Goal: Task Accomplishment & Management: Complete application form

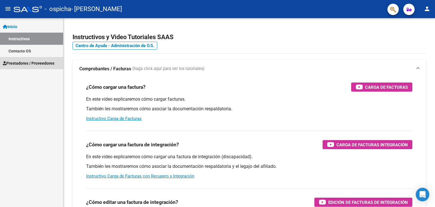
click at [28, 62] on span "Prestadores / Proveedores" at bounding box center [29, 63] width 52 height 6
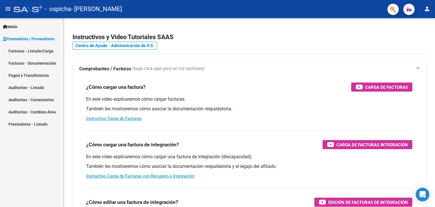
click at [31, 74] on mat-nav-list "Facturas - Listado/Carga Facturas - Documentación Pagos x Transferencia Auditor…" at bounding box center [31, 87] width 63 height 85
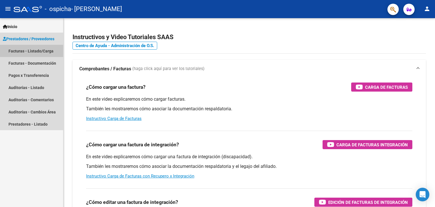
click at [32, 52] on link "Facturas - Listado/Carga" at bounding box center [31, 51] width 63 height 12
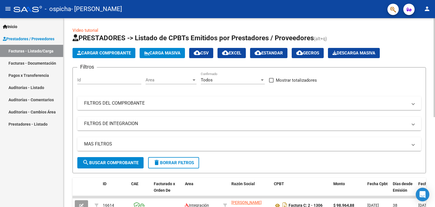
click at [98, 50] on span "Cargar Comprobante" at bounding box center [104, 52] width 54 height 5
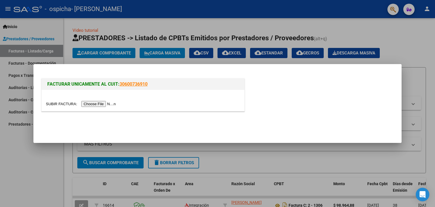
click at [112, 103] on input "file" at bounding box center [82, 104] width 72 height 6
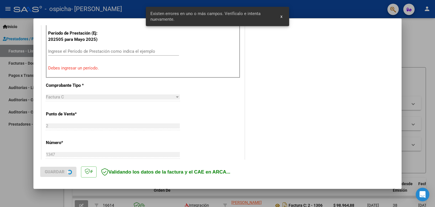
scroll to position [186, 0]
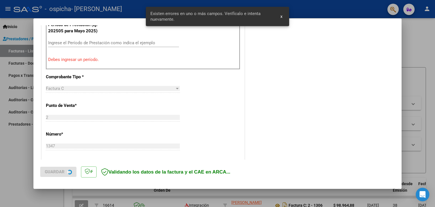
click at [97, 42] on input "Ingrese el Período de Prestación como indica el ejemplo" at bounding box center [113, 42] width 131 height 5
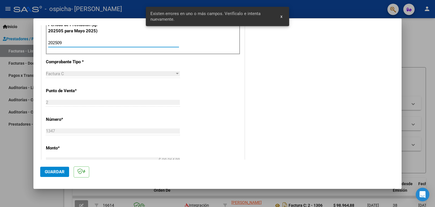
type input "202509"
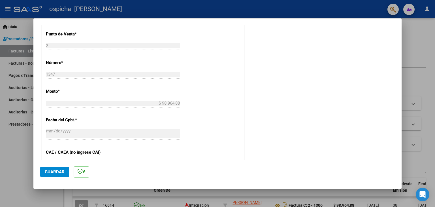
scroll to position [299, 0]
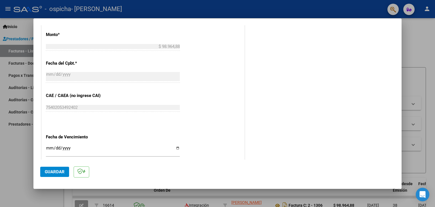
click at [65, 147] on input "Ingresar la fecha" at bounding box center [113, 150] width 134 height 9
click at [176, 146] on input "Ingresar la fecha" at bounding box center [113, 150] width 134 height 9
type input "[DATE]"
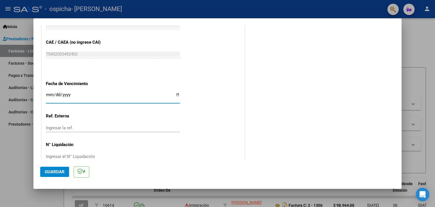
scroll to position [364, 0]
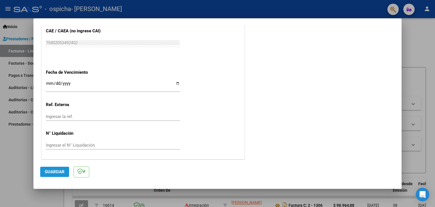
click at [61, 172] on span "Guardar" at bounding box center [55, 171] width 20 height 5
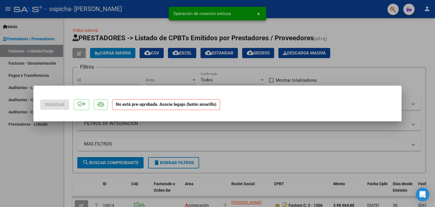
scroll to position [0, 0]
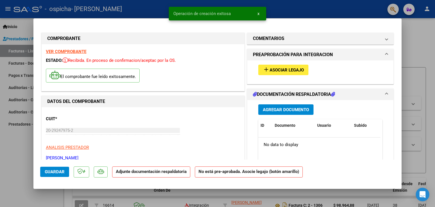
click at [280, 66] on button "add Asociar Legajo" at bounding box center [283, 70] width 50 height 10
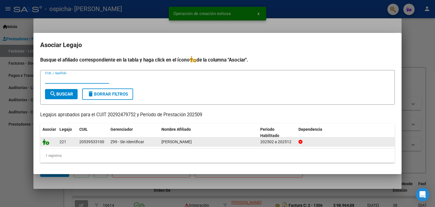
click at [44, 141] on icon at bounding box center [45, 142] width 7 height 6
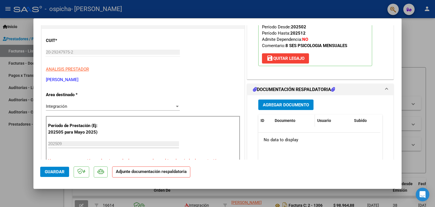
scroll to position [85, 0]
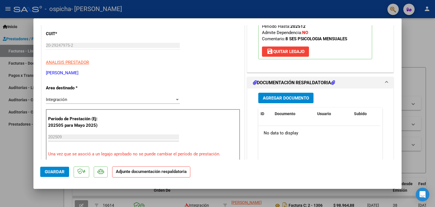
click at [294, 101] on button "Agregar Documento" at bounding box center [285, 98] width 55 height 10
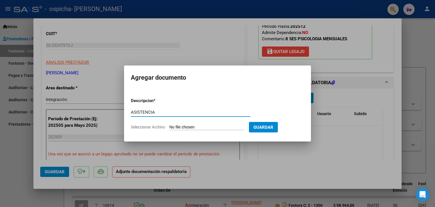
type input "ASISTENCIA"
click at [196, 125] on input "Seleccionar Archivo" at bounding box center [206, 127] width 75 height 5
type input "C:\fakepath\BAIGORRI PSC SEP.pdf"
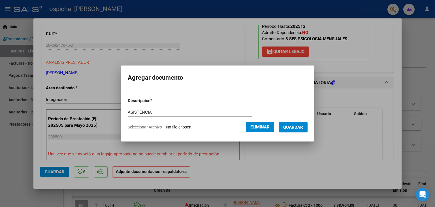
click at [298, 131] on button "Guardar" at bounding box center [293, 127] width 29 height 10
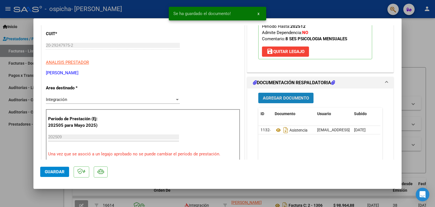
click at [276, 96] on span "Agregar Documento" at bounding box center [286, 97] width 46 height 5
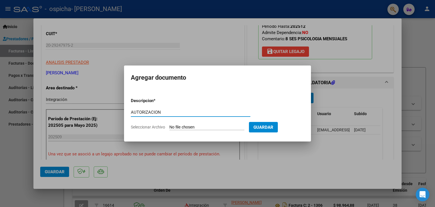
type input "AUTORIZACION"
click at [230, 128] on input "Seleccionar Archivo" at bounding box center [206, 127] width 75 height 5
type input "C:\fakepath\Copia de Copia de AGUIRRE JONATHAN PSICOLOGIA- BAIGORRI THIAGO FEB …"
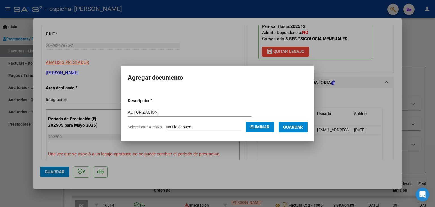
click at [299, 129] on span "Guardar" at bounding box center [293, 127] width 20 height 5
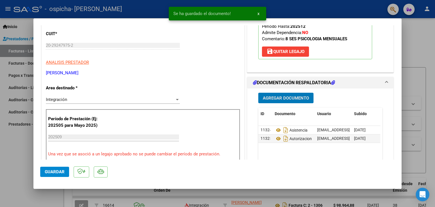
scroll to position [227, 0]
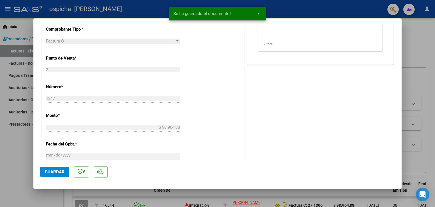
click at [58, 167] on button "Guardar" at bounding box center [54, 172] width 29 height 10
click at [61, 173] on span "Guardar" at bounding box center [55, 171] width 20 height 5
click at [430, 69] on div at bounding box center [217, 103] width 435 height 207
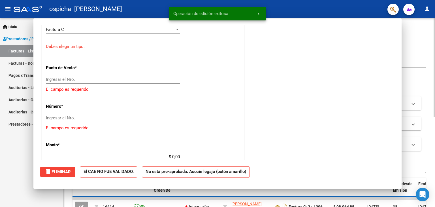
scroll to position [0, 0]
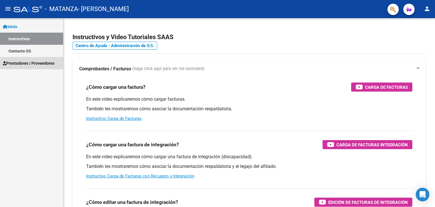
click at [42, 62] on span "Prestadores / Proveedores" at bounding box center [29, 63] width 52 height 6
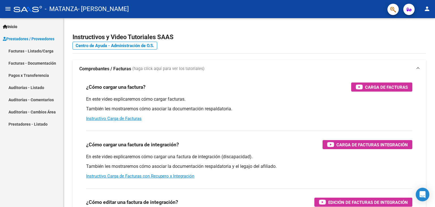
click at [43, 75] on link "Pagos x Transferencia" at bounding box center [31, 75] width 63 height 12
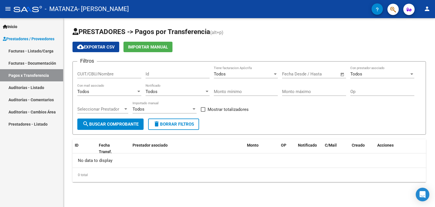
click at [42, 52] on link "Facturas - Listado/Carga" at bounding box center [31, 51] width 63 height 12
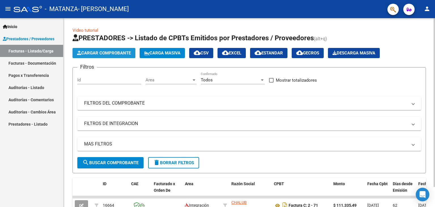
click at [96, 50] on span "Cargar Comprobante" at bounding box center [104, 52] width 54 height 5
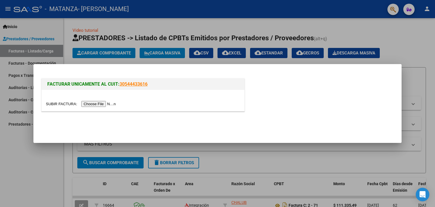
click at [104, 103] on input "file" at bounding box center [82, 104] width 72 height 6
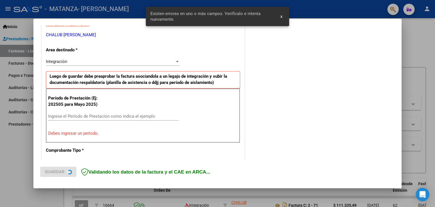
scroll to position [119, 0]
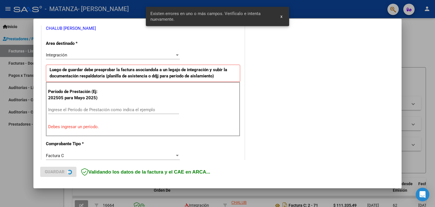
click at [128, 108] on input "Ingrese el Período de Prestación como indica el ejemplo" at bounding box center [113, 109] width 131 height 5
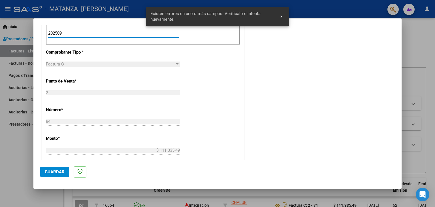
scroll to position [232, 0]
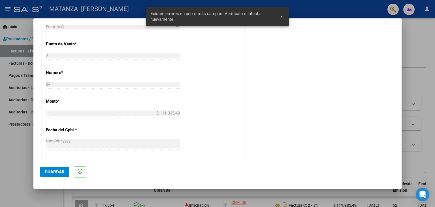
type input "202509"
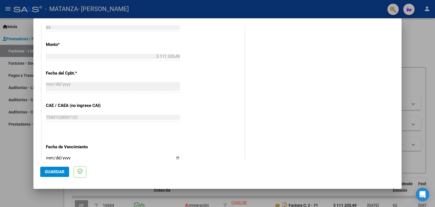
scroll to position [317, 0]
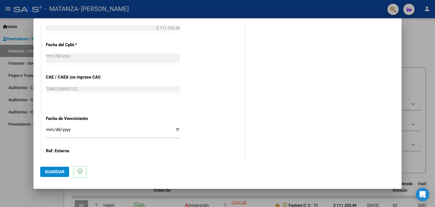
click at [75, 128] on input "Ingresar la fecha" at bounding box center [113, 131] width 134 height 9
click at [177, 128] on input "Ingresar la fecha" at bounding box center [113, 131] width 134 height 9
type input "2025-10-12"
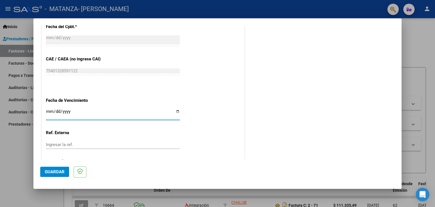
scroll to position [364, 0]
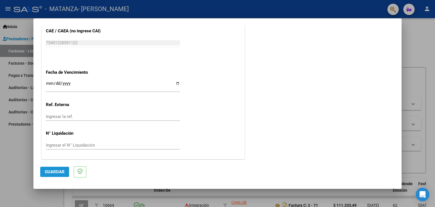
click at [61, 175] on button "Guardar" at bounding box center [54, 172] width 29 height 10
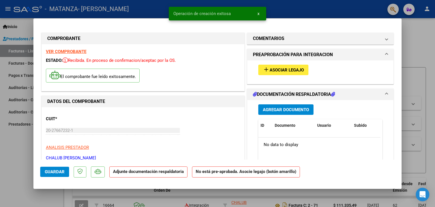
click at [283, 69] on span "Asociar Legajo" at bounding box center [287, 69] width 34 height 5
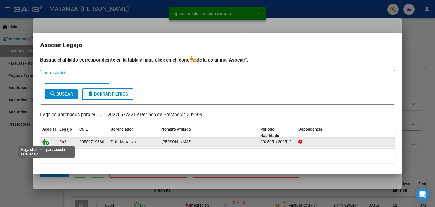
click at [44, 141] on icon at bounding box center [45, 142] width 7 height 6
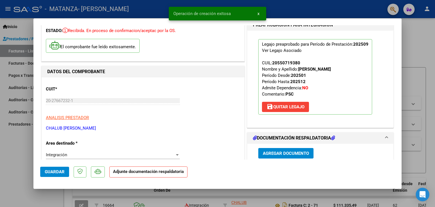
scroll to position [142, 0]
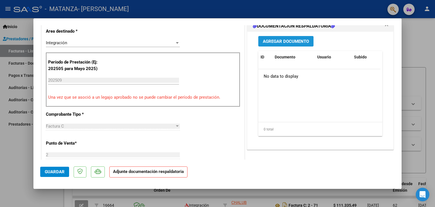
click at [281, 41] on span "Agregar Documento" at bounding box center [286, 41] width 46 height 5
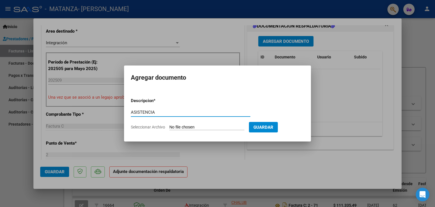
type input "ASISTENCIA"
click at [198, 123] on form "Descripcion * ASISTENCIA Escriba aquí una descripcion Seleccionar Archivo Guard…" at bounding box center [217, 113] width 173 height 41
click at [197, 128] on input "Seleccionar Archivo" at bounding box center [206, 127] width 75 height 5
type input "C:\fakepath\FARIAS PSC SEP.pdf"
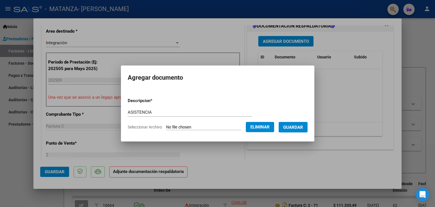
click at [297, 128] on span "Guardar" at bounding box center [293, 127] width 20 height 5
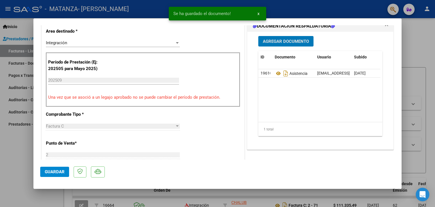
click at [279, 39] on span "Agregar Documento" at bounding box center [286, 41] width 46 height 5
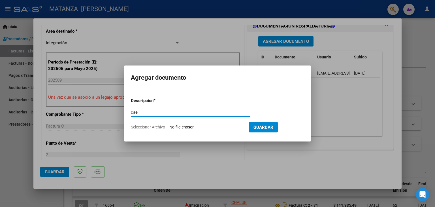
type input "cae"
click at [192, 125] on input "Seleccionar Archivo" at bounding box center [206, 127] width 75 height 5
type input "C:\fakepath\caeaaaa.jpg"
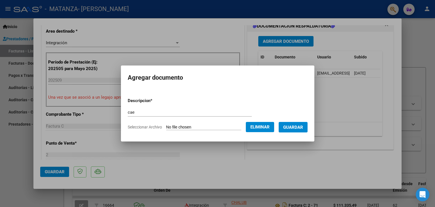
click at [274, 126] on button "Eliminar" at bounding box center [260, 127] width 28 height 10
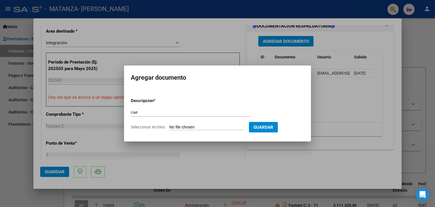
click at [199, 126] on input "Seleccionar Archivo" at bounding box center [206, 127] width 75 height 5
type input "C:\fakepath\caeaaaa.pdf"
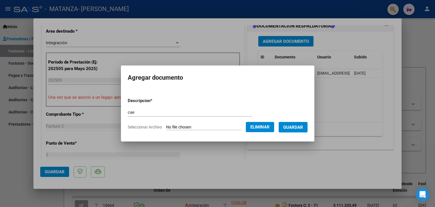
click at [288, 128] on span "Guardar" at bounding box center [293, 127] width 20 height 5
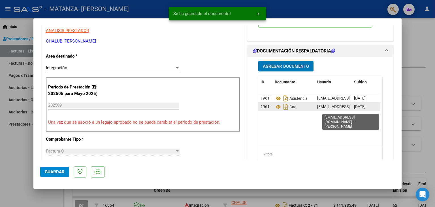
scroll to position [113, 0]
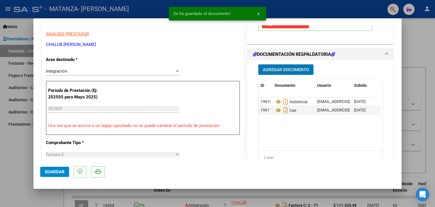
click at [54, 171] on span "Guardar" at bounding box center [55, 171] width 20 height 5
click at [413, 100] on div at bounding box center [217, 103] width 435 height 207
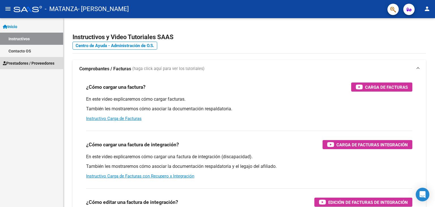
click at [21, 67] on link "Prestadores / Proveedores" at bounding box center [31, 63] width 63 height 12
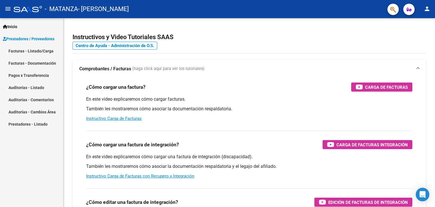
click at [40, 50] on link "Facturas - Listado/Carga" at bounding box center [31, 51] width 63 height 12
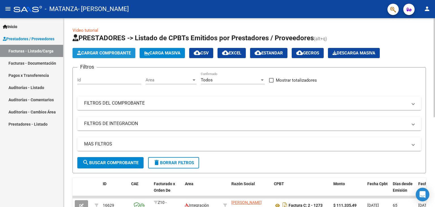
click at [102, 54] on span "Cargar Comprobante" at bounding box center [104, 52] width 54 height 5
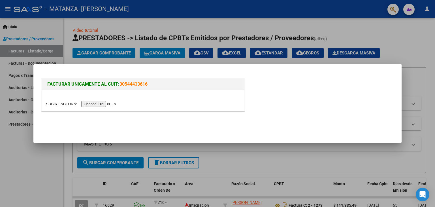
click at [102, 101] on input "file" at bounding box center [82, 104] width 72 height 6
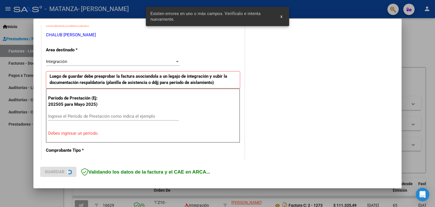
scroll to position [119, 0]
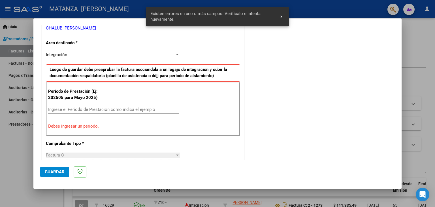
click at [81, 104] on div "Período de Prestación (Ej: 202505 para Mayo 2025) Ingrese el Período de Prestac…" at bounding box center [143, 109] width 194 height 54
click at [95, 107] on input "Ingrese el Período de Prestación como indica el ejemplo" at bounding box center [113, 109] width 131 height 5
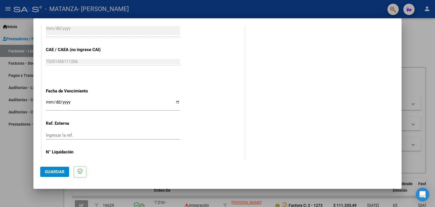
scroll to position [346, 0]
type input "202509"
click at [88, 111] on div "Ingresar la fecha" at bounding box center [113, 106] width 134 height 17
click at [88, 105] on input "Ingresar la fecha" at bounding box center [113, 103] width 134 height 9
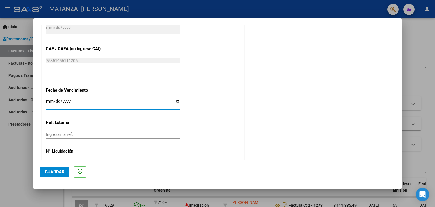
click at [173, 100] on input "Ingresar la fecha" at bounding box center [113, 103] width 134 height 9
click at [178, 101] on input "Ingresar la fecha" at bounding box center [113, 103] width 134 height 9
click at [174, 101] on input "2025-10-11" at bounding box center [113, 103] width 134 height 9
type input "[DATE]"
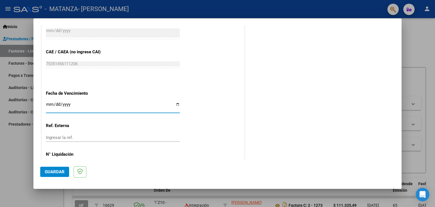
scroll to position [364, 0]
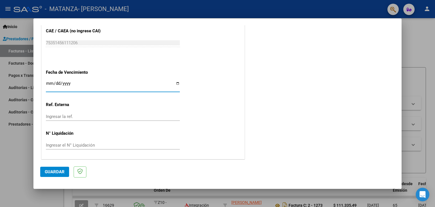
click at [59, 170] on span "Guardar" at bounding box center [55, 171] width 20 height 5
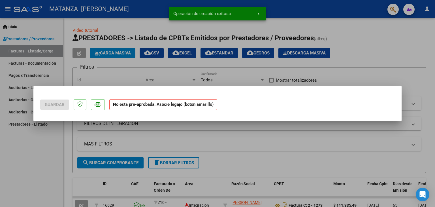
scroll to position [0, 0]
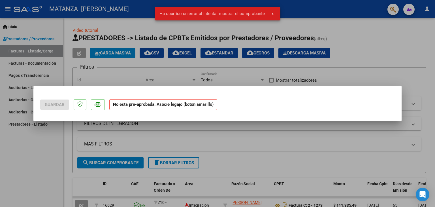
click at [169, 105] on strong "No está pre-aprobada. Asocie legajo (botón amarillo)" at bounding box center [163, 104] width 108 height 11
click at [128, 82] on div at bounding box center [217, 103] width 435 height 207
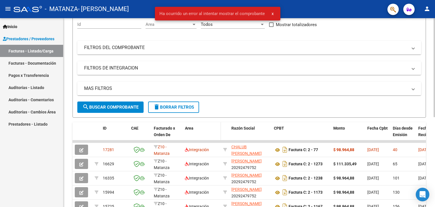
scroll to position [57, 0]
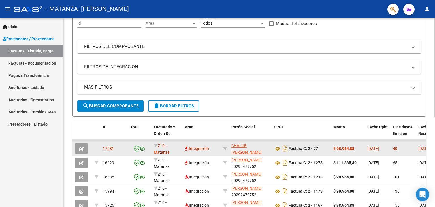
click at [86, 151] on button "button" at bounding box center [81, 148] width 13 height 10
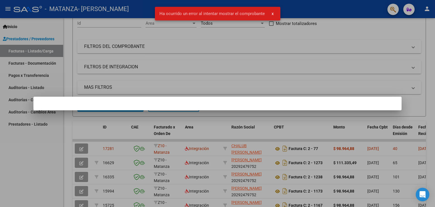
click at [312, 66] on div at bounding box center [217, 103] width 435 height 207
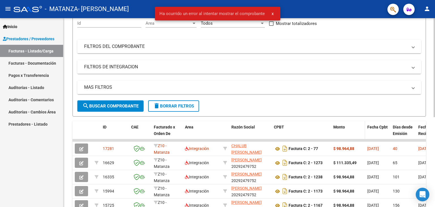
scroll to position [85, 0]
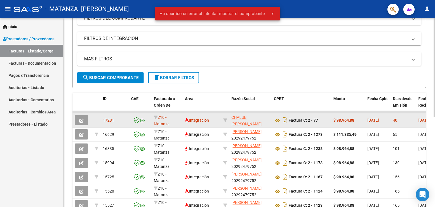
click at [81, 120] on icon "button" at bounding box center [81, 120] width 4 height 4
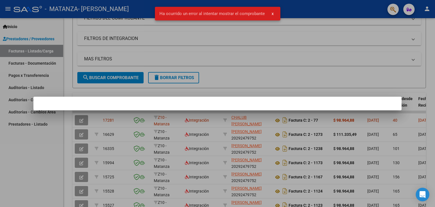
click at [268, 68] on div at bounding box center [217, 103] width 435 height 207
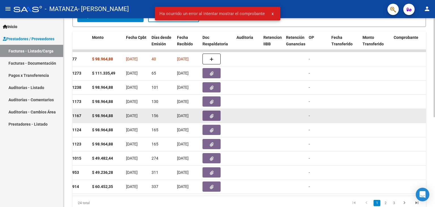
scroll to position [114, 0]
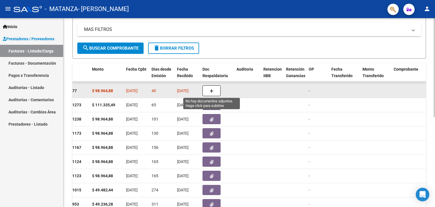
click at [215, 91] on button "button" at bounding box center [212, 90] width 18 height 11
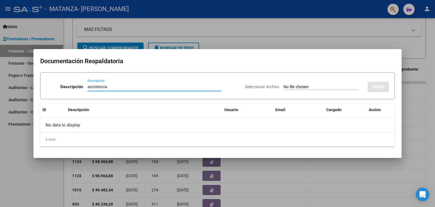
type input "asistencia"
click at [309, 86] on input "Seleccionar Archivo" at bounding box center [321, 86] width 75 height 5
type input "C:\fakepath\farias psc ago.pdf"
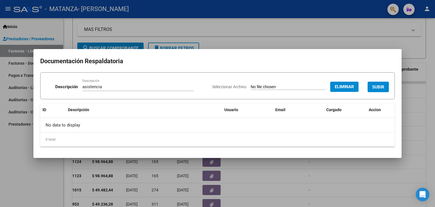
click at [376, 88] on span "SUBIR" at bounding box center [378, 86] width 12 height 5
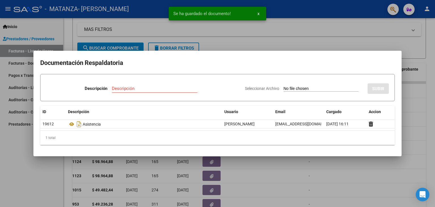
click at [145, 88] on input "Descripción" at bounding box center [155, 88] width 86 height 5
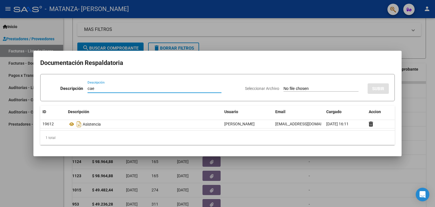
type input "cae"
click at [284, 90] on input "Seleccionar Archivo" at bounding box center [321, 88] width 75 height 5
type input "C:\fakepath\cae ago (1).pdf"
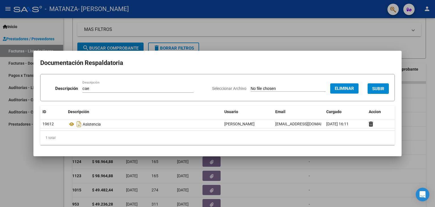
click at [376, 92] on button "SUBIR" at bounding box center [378, 88] width 21 height 10
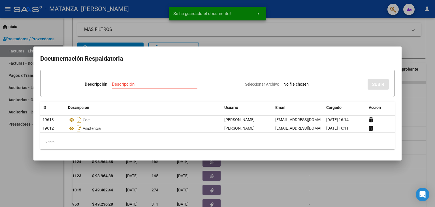
click at [306, 40] on div at bounding box center [217, 103] width 435 height 207
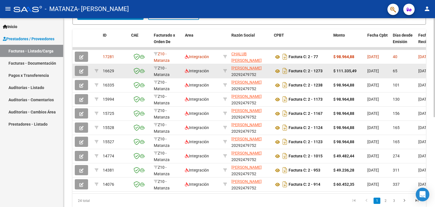
scroll to position [143, 0]
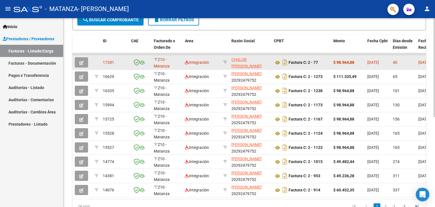
click at [94, 63] on datatable-body-cell at bounding box center [96, 63] width 8 height 14
click at [81, 61] on icon "button" at bounding box center [81, 63] width 4 height 4
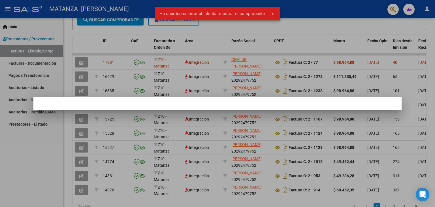
drag, startPoint x: 192, startPoint y: 26, endPoint x: 196, endPoint y: 26, distance: 3.7
click at [194, 26] on div "Ha ocurrido un error al intentar mostrar el comprobante x" at bounding box center [217, 13] width 139 height 27
click at [252, 54] on div at bounding box center [217, 103] width 435 height 207
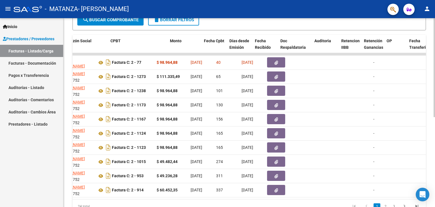
scroll to position [0, 195]
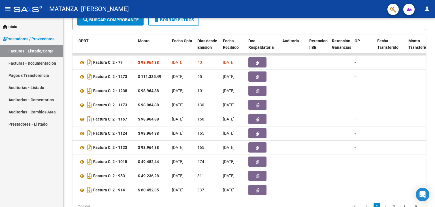
drag, startPoint x: 151, startPoint y: 204, endPoint x: 160, endPoint y: 208, distance: 10.4
click at [160, 207] on html "menu - MATANZA - AGUIRRE JONATHAN person Inicio Instructivos Contacto OS Presta…" at bounding box center [217, 103] width 435 height 207
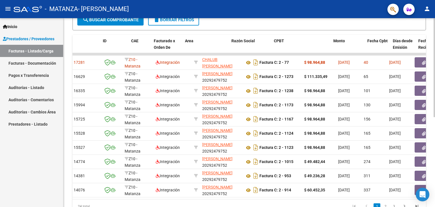
scroll to position [0, 0]
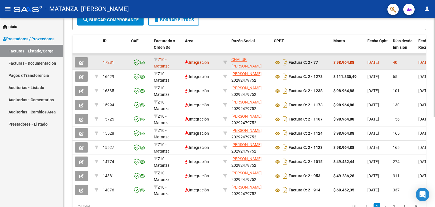
click at [83, 57] on button "button" at bounding box center [81, 62] width 13 height 10
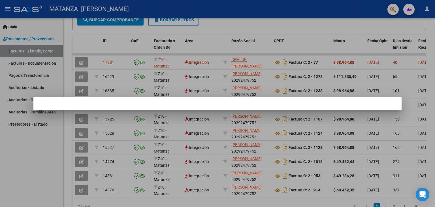
click at [175, 57] on div at bounding box center [217, 103] width 435 height 207
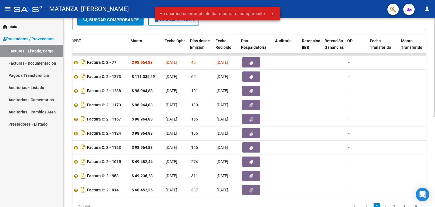
scroll to position [0, 203]
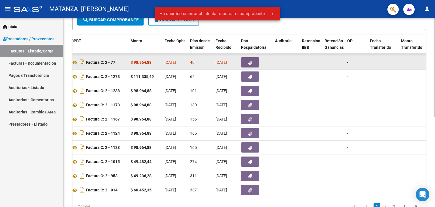
click at [227, 56] on datatable-body-cell "[DATE]" at bounding box center [225, 63] width 25 height 14
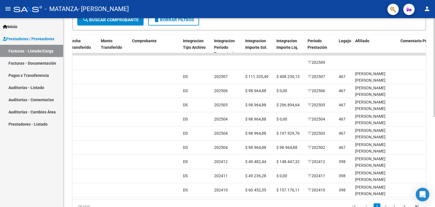
scroll to position [0, 490]
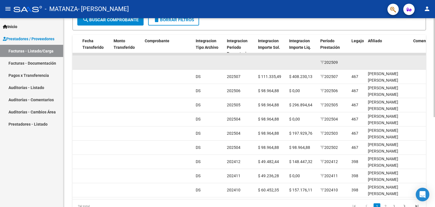
drag, startPoint x: 340, startPoint y: 67, endPoint x: 349, endPoint y: 67, distance: 9.4
click at [349, 67] on datatable-body-cell "202509" at bounding box center [333, 63] width 31 height 14
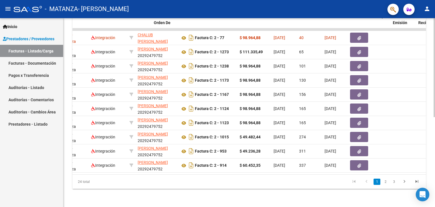
scroll to position [0, 0]
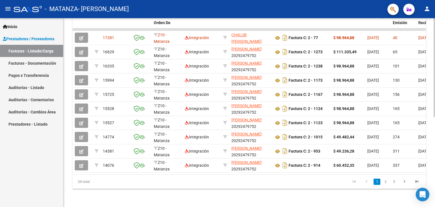
drag, startPoint x: 277, startPoint y: 170, endPoint x: 103, endPoint y: 169, distance: 174.0
click at [103, 169] on datatable-body "17281 Z10 - Matanza Integración CHALUB DIEGO 20276672321 Factura C: 2 - 77 $ 98…" at bounding box center [250, 101] width 354 height 146
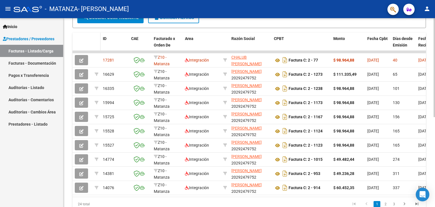
scroll to position [58, 0]
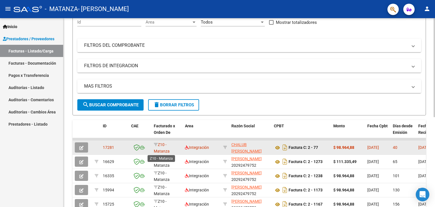
drag, startPoint x: 84, startPoint y: 144, endPoint x: 162, endPoint y: 144, distance: 77.9
drag, startPoint x: 162, startPoint y: 144, endPoint x: 184, endPoint y: 144, distance: 22.4
click at [190, 145] on span "Integración" at bounding box center [197, 147] width 24 height 5
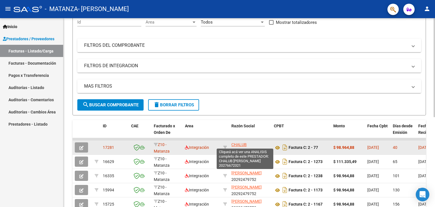
click at [238, 144] on span "CHALUB DIEGO" at bounding box center [246, 147] width 30 height 11
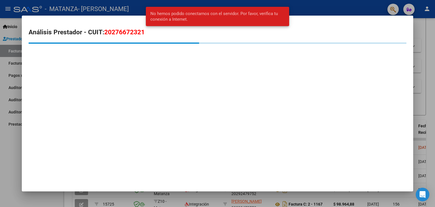
click at [366, 7] on div at bounding box center [217, 103] width 435 height 207
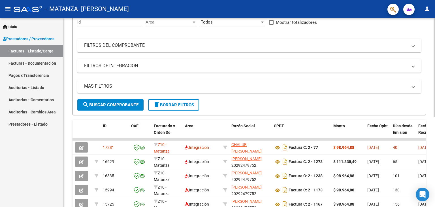
click at [262, 116] on div "Video tutorial PRESTADORES -> Listado de CPBTs Emitidos por Prestadores / Prove…" at bounding box center [250, 133] width 354 height 329
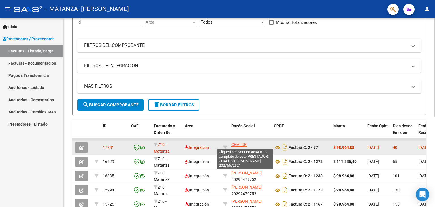
click at [254, 145] on span "CHALUB DIEGO" at bounding box center [246, 147] width 30 height 11
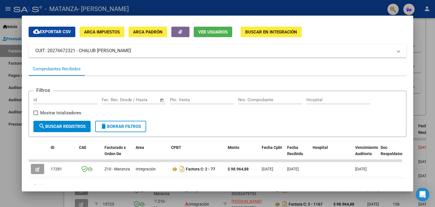
scroll to position [37, 0]
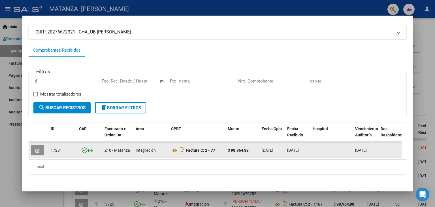
click at [35, 149] on button "button" at bounding box center [37, 150] width 13 height 10
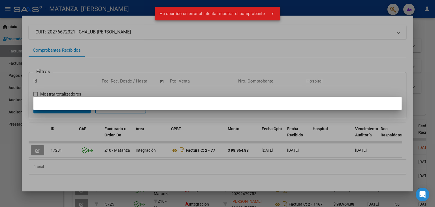
click at [291, 74] on div at bounding box center [217, 103] width 435 height 207
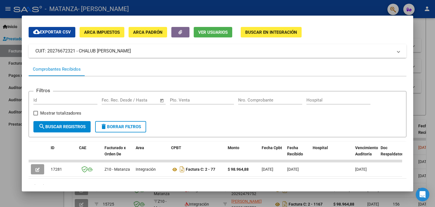
scroll to position [0, 0]
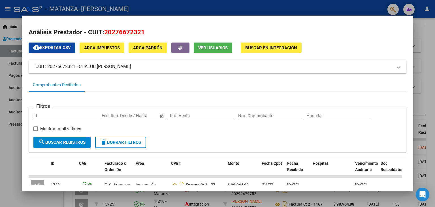
drag, startPoint x: 95, startPoint y: 69, endPoint x: 103, endPoint y: 72, distance: 7.4
click at [102, 72] on mat-expansion-panel-header "CUIT: 20276672321 - CHALUB DIEGO" at bounding box center [218, 67] width 378 height 14
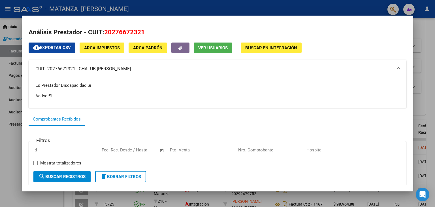
click at [83, 90] on div "Es Prestador Discapacidad: Si Activo: Si" at bounding box center [217, 90] width 364 height 17
click at [9, 132] on div at bounding box center [217, 103] width 435 height 207
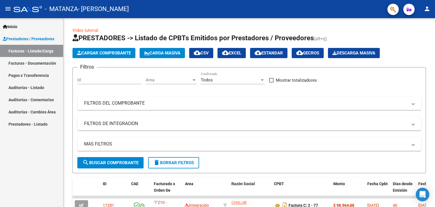
click at [423, 8] on button "person" at bounding box center [427, 8] width 11 height 11
click at [407, 39] on mat-icon "exit_to_app" at bounding box center [406, 37] width 7 height 7
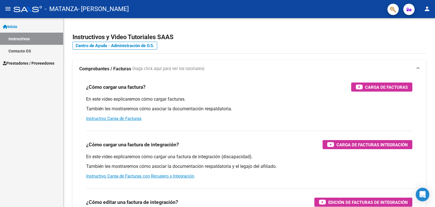
click at [24, 65] on span "Prestadores / Proveedores" at bounding box center [29, 63] width 52 height 6
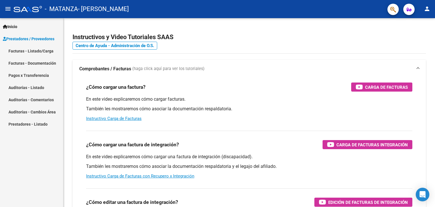
click at [37, 52] on link "Facturas - Listado/Carga" at bounding box center [31, 51] width 63 height 12
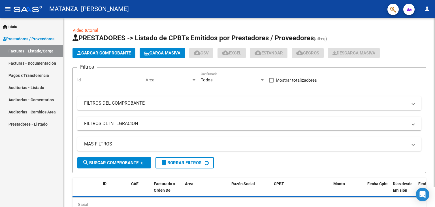
click at [121, 54] on span "Cargar Comprobante" at bounding box center [104, 52] width 54 height 5
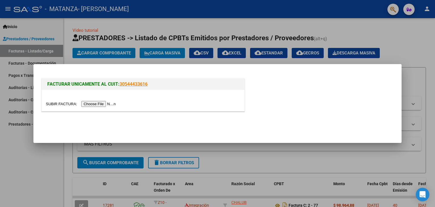
click at [106, 103] on input "file" at bounding box center [82, 104] width 72 height 6
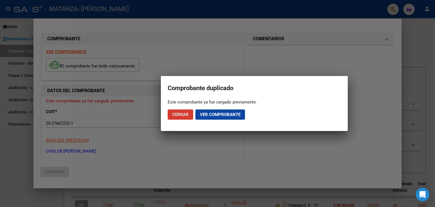
click at [186, 120] on mat-dialog-actions "Cerrar Ver comprobante" at bounding box center [254, 114] width 173 height 19
click at [184, 115] on span "Cerrar" at bounding box center [180, 114] width 16 height 5
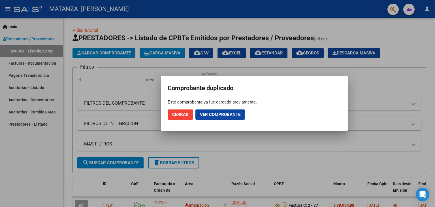
click at [182, 113] on span "Cerrar" at bounding box center [180, 114] width 16 height 5
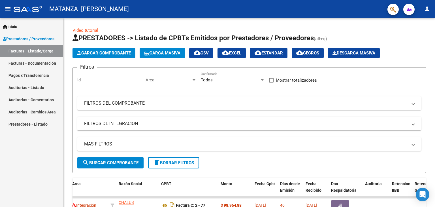
click at [427, 6] on mat-icon "person" at bounding box center [427, 8] width 7 height 7
click at [421, 39] on button "exit_to_app Salir" at bounding box center [415, 38] width 35 height 14
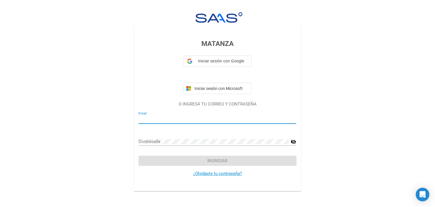
type input "diegoachalub@gmail.com"
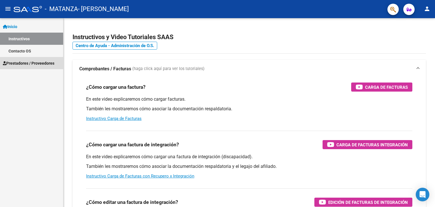
click at [22, 61] on span "Prestadores / Proveedores" at bounding box center [29, 63] width 52 height 6
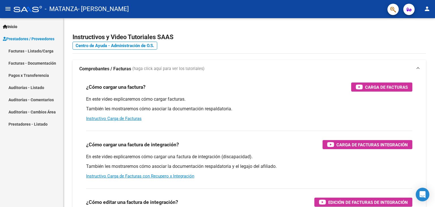
click at [26, 49] on link "Facturas - Listado/Carga" at bounding box center [31, 51] width 63 height 12
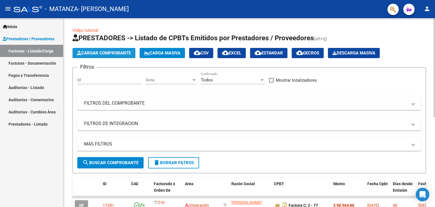
click at [97, 50] on button "Cargar Comprobante" at bounding box center [104, 53] width 63 height 10
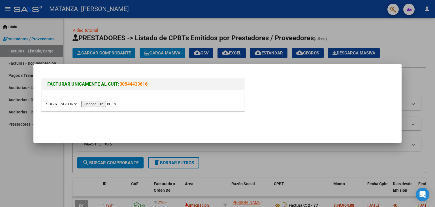
click at [93, 108] on div at bounding box center [143, 100] width 203 height 21
click at [92, 105] on input "file" at bounding box center [82, 104] width 72 height 6
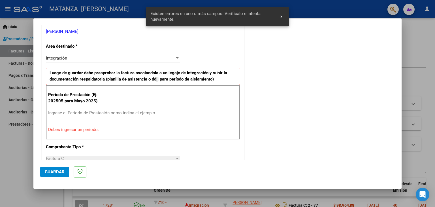
scroll to position [119, 0]
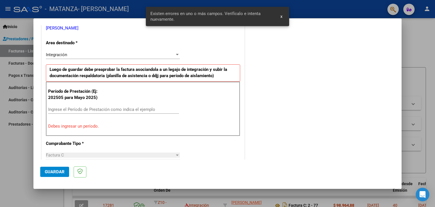
click at [88, 107] on input "Ingrese el Período de Prestación como indica el ejemplo" at bounding box center [113, 109] width 131 height 5
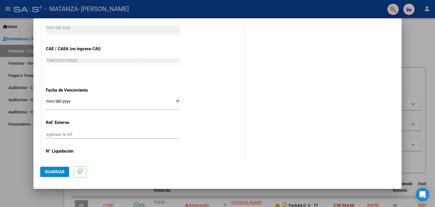
scroll to position [364, 0]
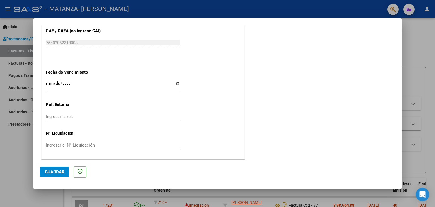
type input "202509"
click at [175, 82] on input "Ingresar la fecha" at bounding box center [113, 85] width 134 height 9
type input "2025-10-17"
click at [53, 174] on span "Guardar" at bounding box center [55, 171] width 20 height 5
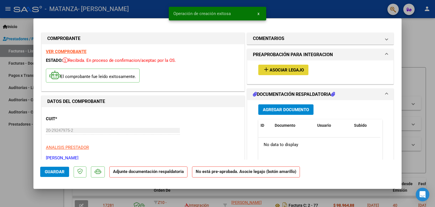
click at [283, 69] on span "Asociar Legajo" at bounding box center [287, 69] width 34 height 5
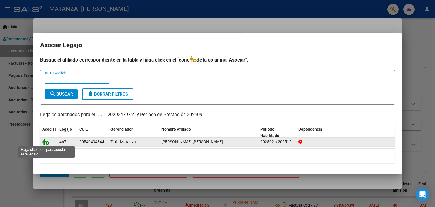
click at [47, 143] on icon at bounding box center [45, 142] width 7 height 6
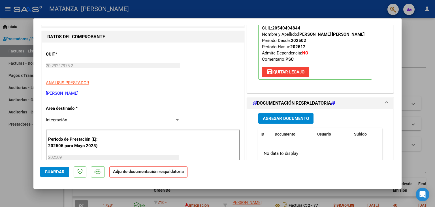
scroll to position [85, 0]
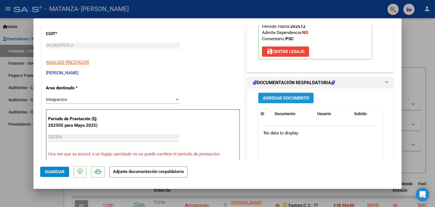
click at [273, 97] on span "Agregar Documento" at bounding box center [286, 97] width 46 height 5
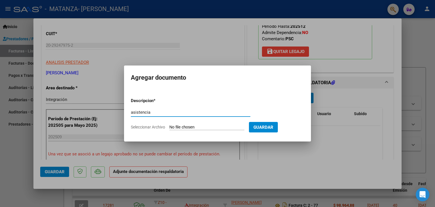
type input "asistencia"
click at [191, 125] on input "Seleccionar Archivo" at bounding box center [206, 127] width 75 height 5
type input "C:\fakepath\RIOS PSC SEP (1).pdf"
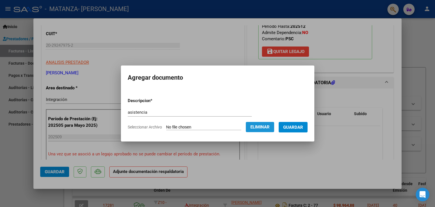
click at [270, 129] on span "Eliminar" at bounding box center [259, 126] width 19 height 5
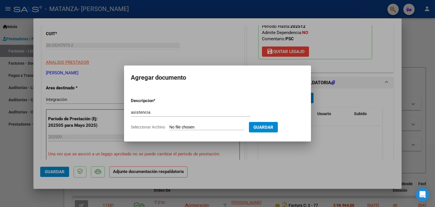
click at [239, 127] on input "Seleccionar Archivo" at bounding box center [206, 127] width 75 height 5
type input "C:\fakepath\RIOS PSC SEP (1).pdf"
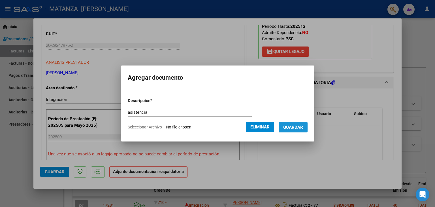
click at [297, 125] on span "Guardar" at bounding box center [293, 127] width 20 height 5
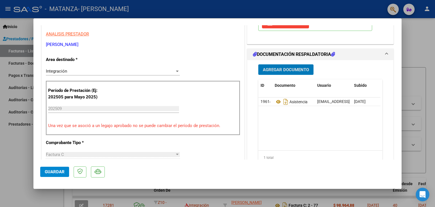
scroll to position [113, 0]
click at [289, 68] on span "Agregar Documento" at bounding box center [286, 69] width 46 height 5
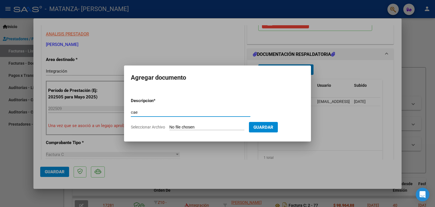
type input "cae"
click at [198, 121] on div "cae Escriba aquí una descripcion" at bounding box center [191, 115] width 120 height 14
click at [199, 127] on input "Seleccionar Archivo" at bounding box center [206, 127] width 75 height 5
type input "C:\fakepath\cae ago (1).pdf"
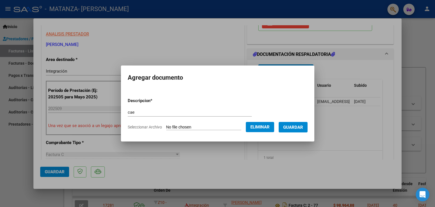
click at [270, 127] on span "Eliminar" at bounding box center [259, 126] width 19 height 5
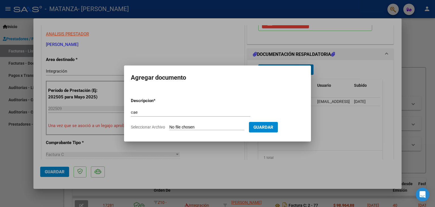
click at [271, 128] on span "Guardar" at bounding box center [264, 127] width 20 height 5
click at [196, 124] on app-file-uploader "Seleccionar Archivo" at bounding box center [190, 126] width 118 height 5
click at [180, 127] on input "Seleccionar Archivo" at bounding box center [206, 127] width 75 height 5
type input "C:\fakepath\cae rios ss.pdf"
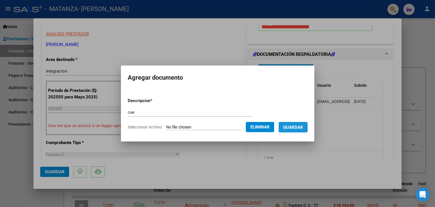
click at [293, 126] on span "Guardar" at bounding box center [293, 127] width 20 height 5
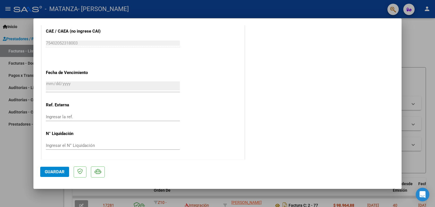
scroll to position [372, 0]
click at [65, 168] on button "Guardar" at bounding box center [54, 172] width 29 height 10
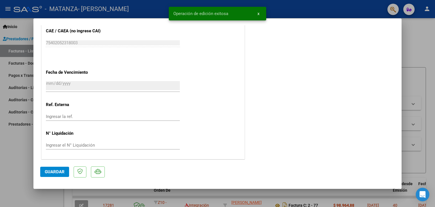
click at [427, 74] on div at bounding box center [217, 103] width 435 height 207
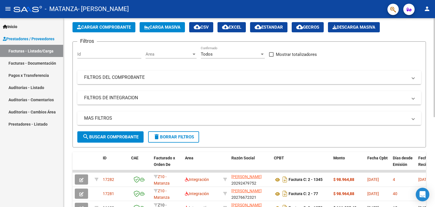
scroll to position [0, 0]
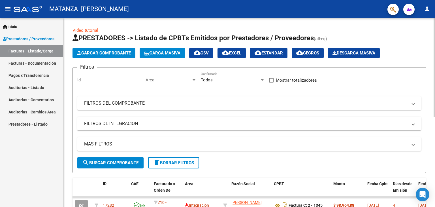
click at [120, 54] on span "Cargar Comprobante" at bounding box center [104, 52] width 54 height 5
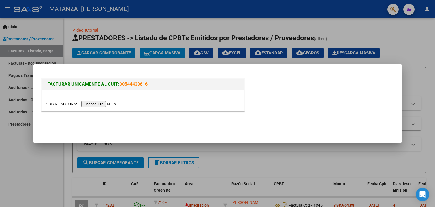
click at [114, 103] on input "file" at bounding box center [82, 104] width 72 height 6
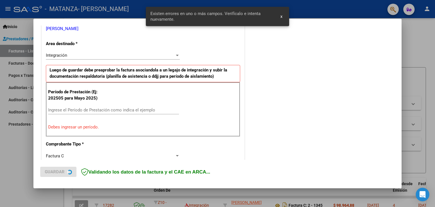
scroll to position [119, 0]
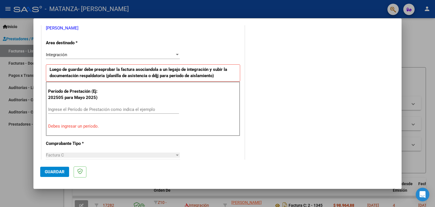
click at [90, 108] on input "Ingrese el Período de Prestación como indica el ejemplo" at bounding box center [113, 109] width 131 height 5
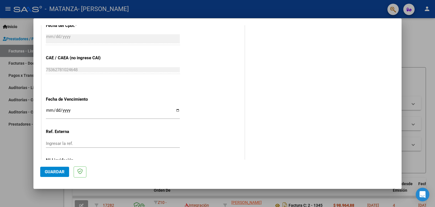
scroll to position [346, 0]
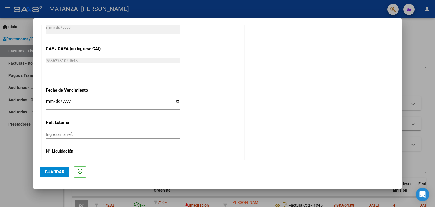
type input "202509"
click at [177, 101] on input "Ingresar la fecha" at bounding box center [113, 103] width 134 height 9
type input "2025-09-13"
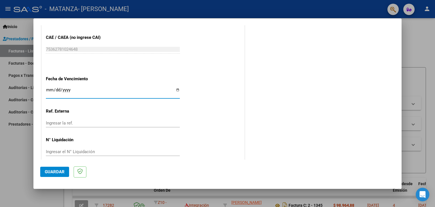
scroll to position [364, 0]
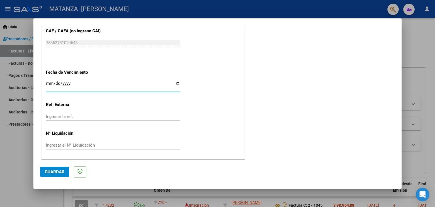
click at [58, 171] on span "Guardar" at bounding box center [55, 171] width 20 height 5
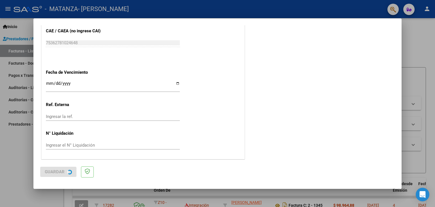
scroll to position [0, 0]
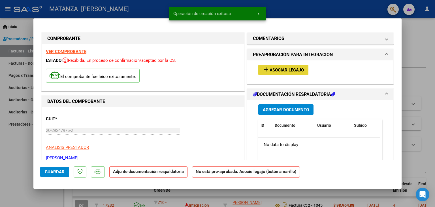
click at [281, 70] on span "Asociar Legajo" at bounding box center [287, 69] width 34 height 5
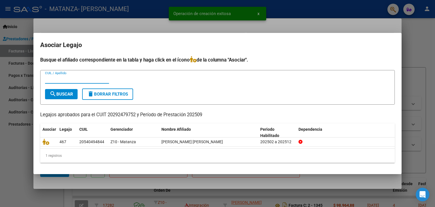
click at [37, 141] on mat-dialog-content "Busque el afiliado correspondiente en la tabla y haga click en el ícono de la c…" at bounding box center [217, 111] width 368 height 111
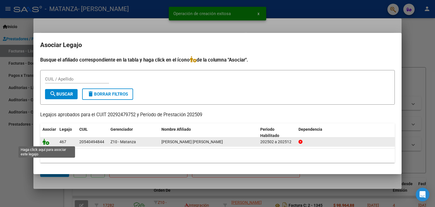
click at [45, 141] on icon at bounding box center [45, 142] width 7 height 6
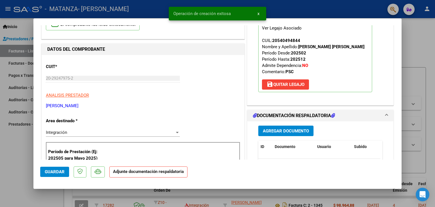
scroll to position [142, 0]
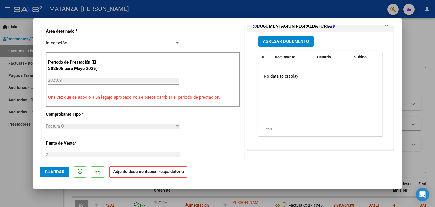
click at [294, 42] on span "Agregar Documento" at bounding box center [286, 41] width 46 height 5
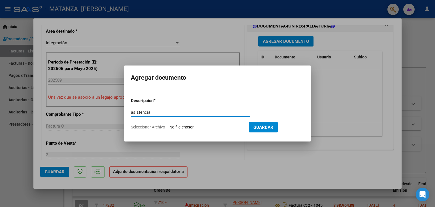
type input "asistencia"
click at [197, 127] on input "Seleccionar Archivo" at bounding box center [206, 127] width 75 height 5
type input "C:\fakepath\rios psc ago.pdf"
click at [237, 127] on input "Seleccionar Archivo" at bounding box center [206, 127] width 75 height 5
type input "C:\fakepath\rios psc ago.pdf"
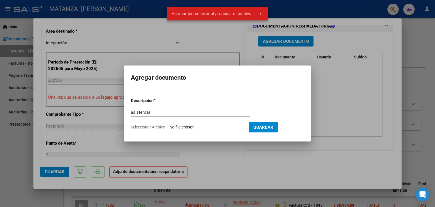
click at [272, 128] on span "Guardar" at bounding box center [264, 127] width 20 height 5
click at [265, 50] on div at bounding box center [217, 103] width 435 height 207
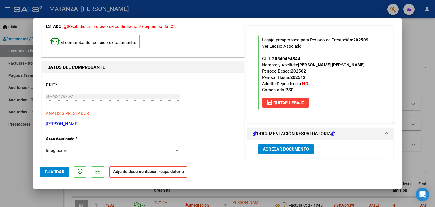
scroll to position [85, 0]
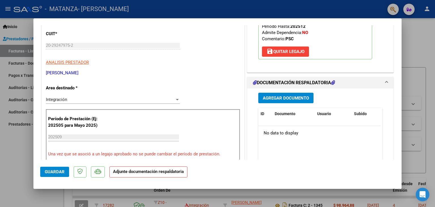
click at [284, 101] on button "Agregar Documento" at bounding box center [285, 98] width 55 height 10
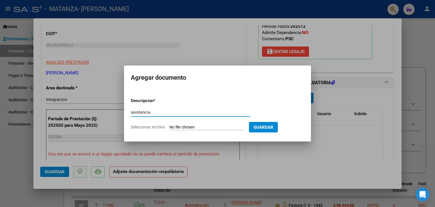
type input "asistencia"
click at [236, 126] on input "Seleccionar Archivo" at bounding box center [206, 127] width 75 height 5
type input "C:\fakepath\rios psc ago.pdf"
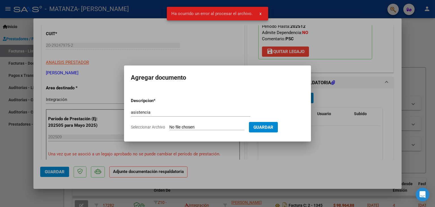
click at [189, 125] on input "Seleccionar Archivo" at bounding box center [206, 127] width 75 height 5
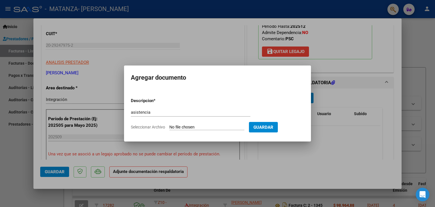
type input "C:\fakepath\caer.pdf"
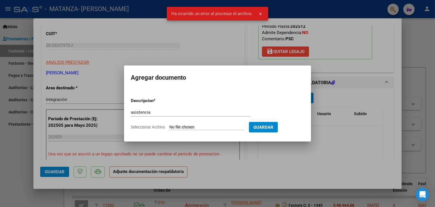
click at [366, 126] on div at bounding box center [217, 103] width 435 height 207
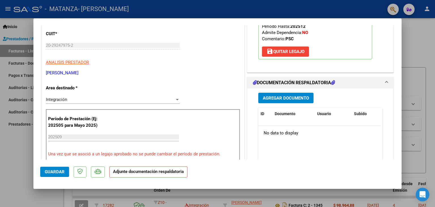
click at [295, 95] on span "Agregar Documento" at bounding box center [286, 97] width 46 height 5
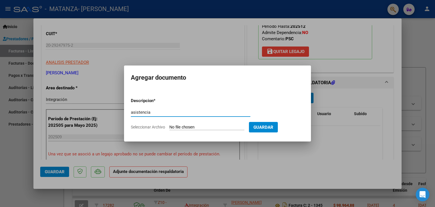
type input "asistencia"
click at [184, 128] on input "Seleccionar Archivo" at bounding box center [206, 127] width 75 height 5
type input "C:\fakepath\rios psc ago.pdf"
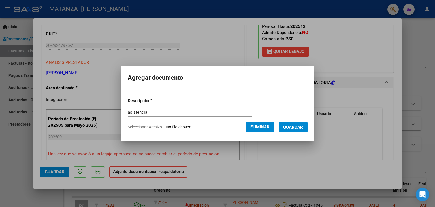
click at [301, 124] on span "Guardar" at bounding box center [293, 126] width 20 height 5
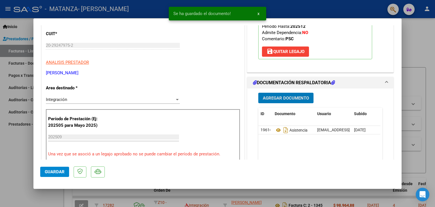
click at [275, 93] on button "Agregar Documento" at bounding box center [285, 98] width 55 height 10
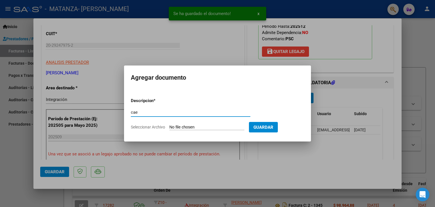
type input "cae"
click at [183, 126] on input "Seleccionar Archivo" at bounding box center [206, 127] width 75 height 5
type input "C:\fakepath\caer.pdf"
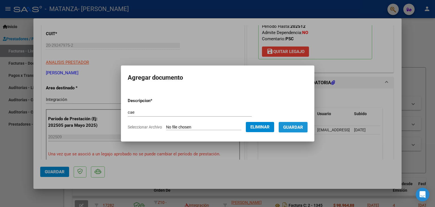
click at [296, 126] on span "Guardar" at bounding box center [293, 127] width 20 height 5
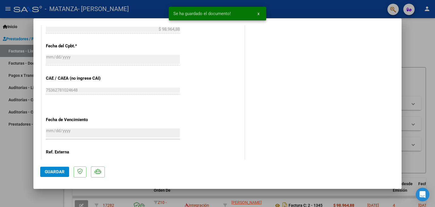
scroll to position [174, 0]
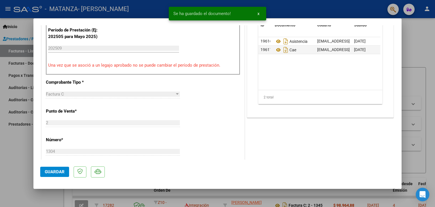
click at [57, 171] on span "Guardar" at bounding box center [55, 171] width 20 height 5
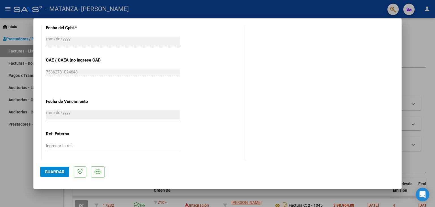
scroll to position [372, 0]
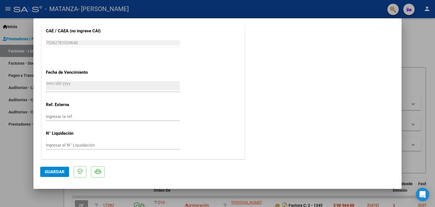
click at [59, 170] on span "Guardar" at bounding box center [55, 171] width 20 height 5
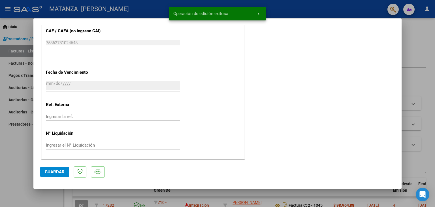
click at [407, 57] on div at bounding box center [217, 103] width 435 height 207
type input "$ 0,00"
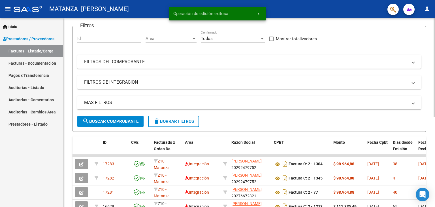
scroll to position [57, 0]
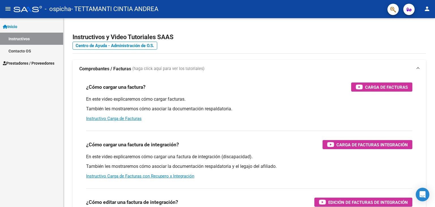
click at [36, 59] on link "Prestadores / Proveedores" at bounding box center [31, 63] width 63 height 12
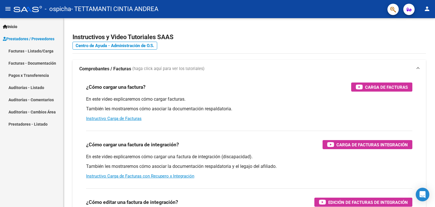
click at [35, 51] on link "Facturas - Listado/Carga" at bounding box center [31, 51] width 63 height 12
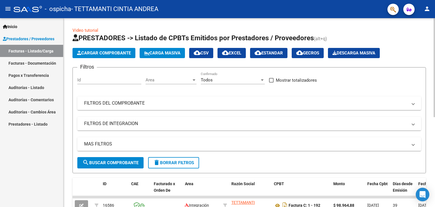
click at [117, 50] on span "Cargar Comprobante" at bounding box center [104, 52] width 54 height 5
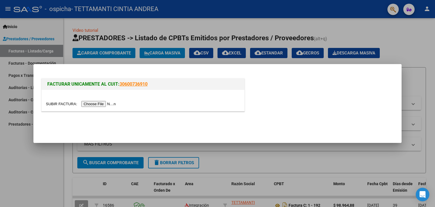
click at [112, 104] on input "file" at bounding box center [82, 104] width 72 height 6
click at [102, 103] on input "file" at bounding box center [82, 104] width 72 height 6
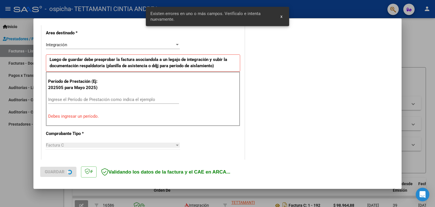
scroll to position [129, 0]
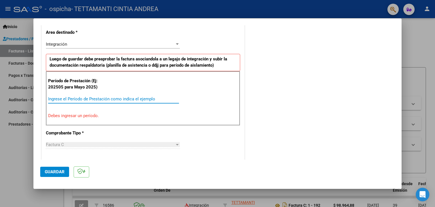
click at [101, 96] on input "Ingrese el Período de Prestación como indica el ejemplo" at bounding box center [113, 98] width 131 height 5
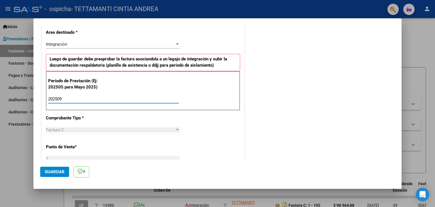
type input "202509"
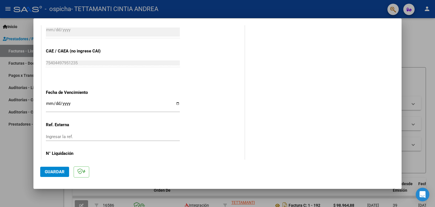
scroll to position [356, 0]
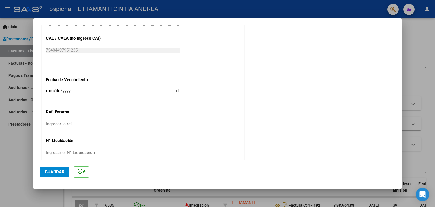
click at [110, 93] on input "Ingresar la fecha" at bounding box center [113, 92] width 134 height 9
click at [165, 94] on input "Ingresar la fecha" at bounding box center [113, 92] width 134 height 9
click at [175, 90] on input "Ingresar la fecha" at bounding box center [113, 92] width 134 height 9
type input "[DATE]"
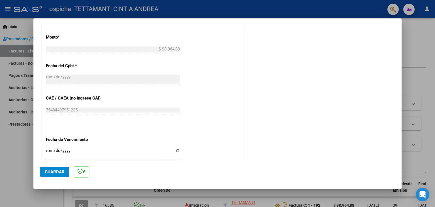
scroll to position [243, 0]
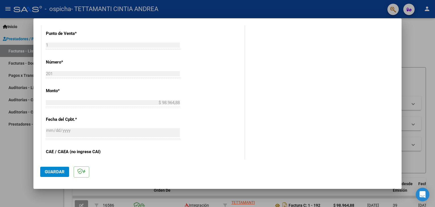
click at [56, 171] on span "Guardar" at bounding box center [55, 171] width 20 height 5
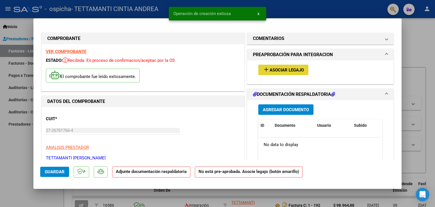
click at [295, 68] on span "Asociar Legajo" at bounding box center [287, 69] width 34 height 5
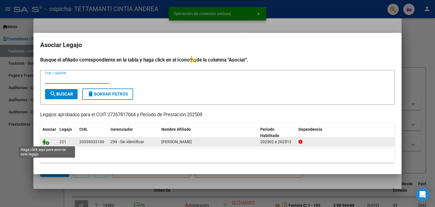
click at [43, 141] on icon at bounding box center [45, 142] width 7 height 6
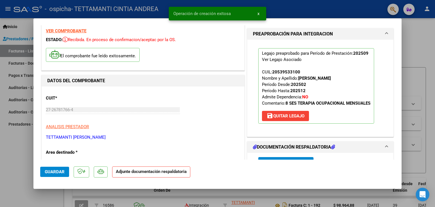
scroll to position [113, 0]
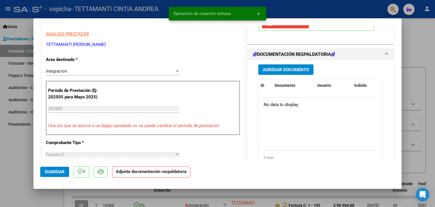
click at [284, 71] on span "Agregar Documento" at bounding box center [286, 69] width 46 height 5
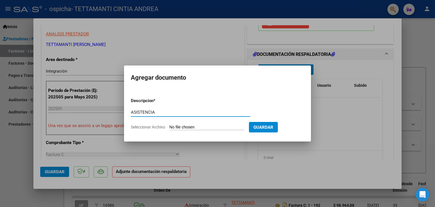
type input "ASISTENCIA"
click at [196, 127] on input "Seleccionar Archivo" at bounding box center [206, 127] width 75 height 5
type input "C:\fakepath\baigorri to sep .pdf"
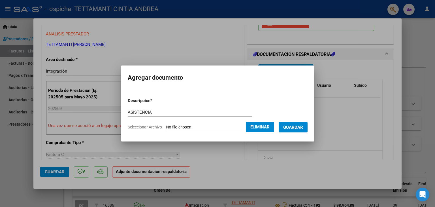
click at [303, 129] on span "Guardar" at bounding box center [293, 127] width 20 height 5
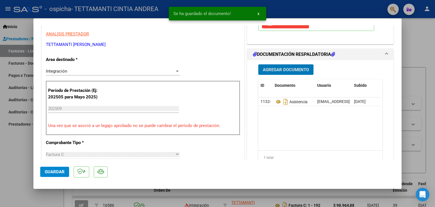
click at [291, 69] on span "Agregar Documento" at bounding box center [286, 69] width 46 height 5
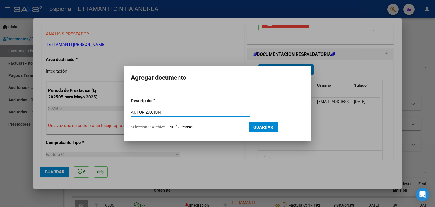
type input "AUTORIZACION"
click at [199, 126] on input "Seleccionar Archivo" at bounding box center [206, 127] width 75 height 5
type input "C:\fakepath\Copia de TETTAMANTI CINTIA T.O.- BAIGORRI THIAGO FEB A [DATE].pdf"
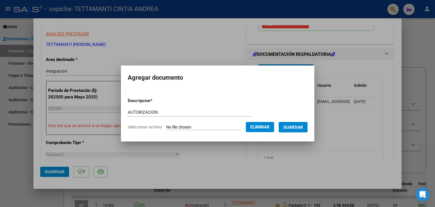
click at [300, 127] on span "Guardar" at bounding box center [293, 127] width 20 height 5
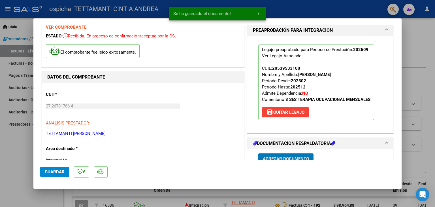
scroll to position [0, 0]
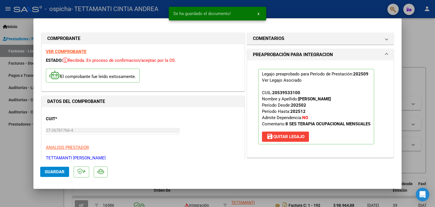
click at [50, 173] on span "Guardar" at bounding box center [55, 171] width 20 height 5
